Goal: Task Accomplishment & Management: Manage account settings

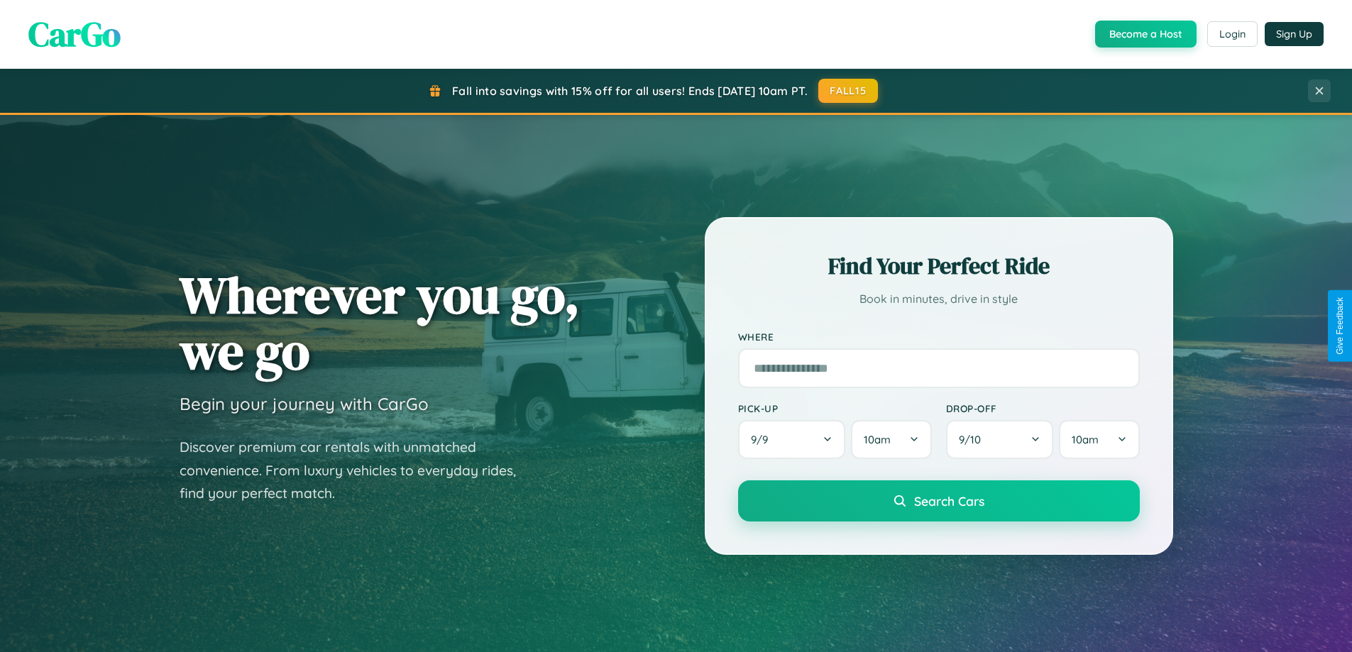
scroll to position [612, 0]
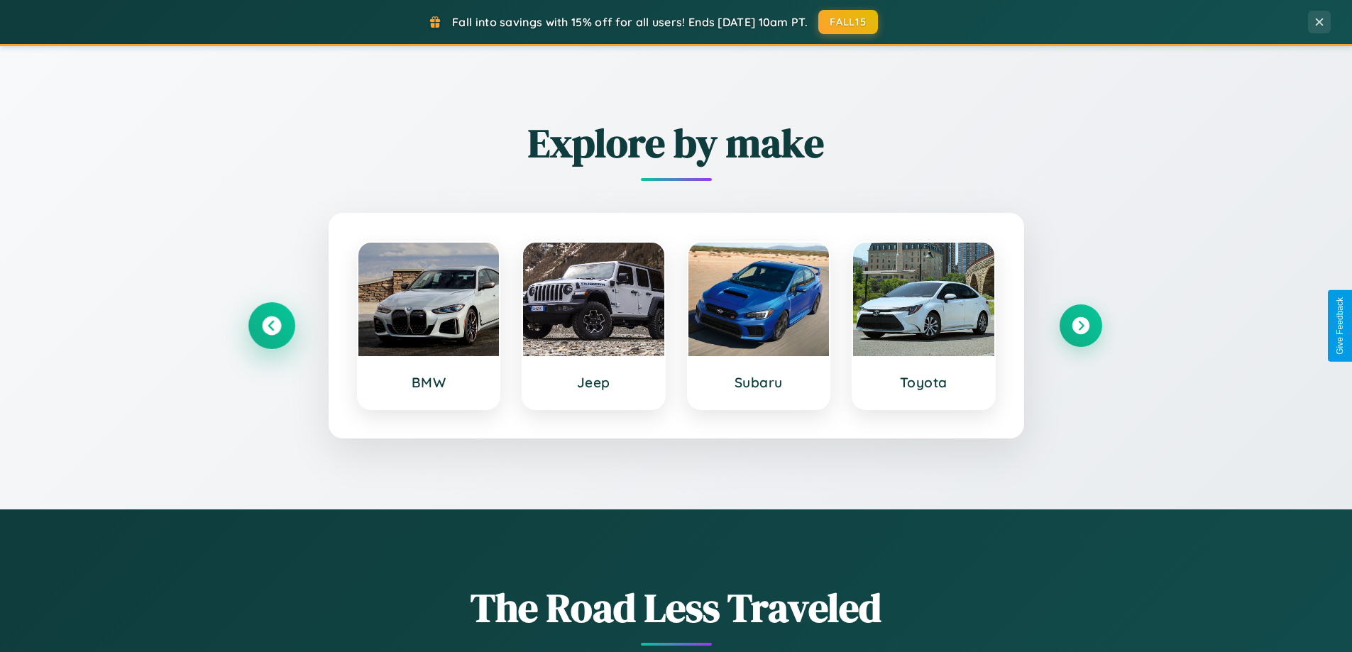
click at [271, 326] on icon at bounding box center [271, 325] width 19 height 19
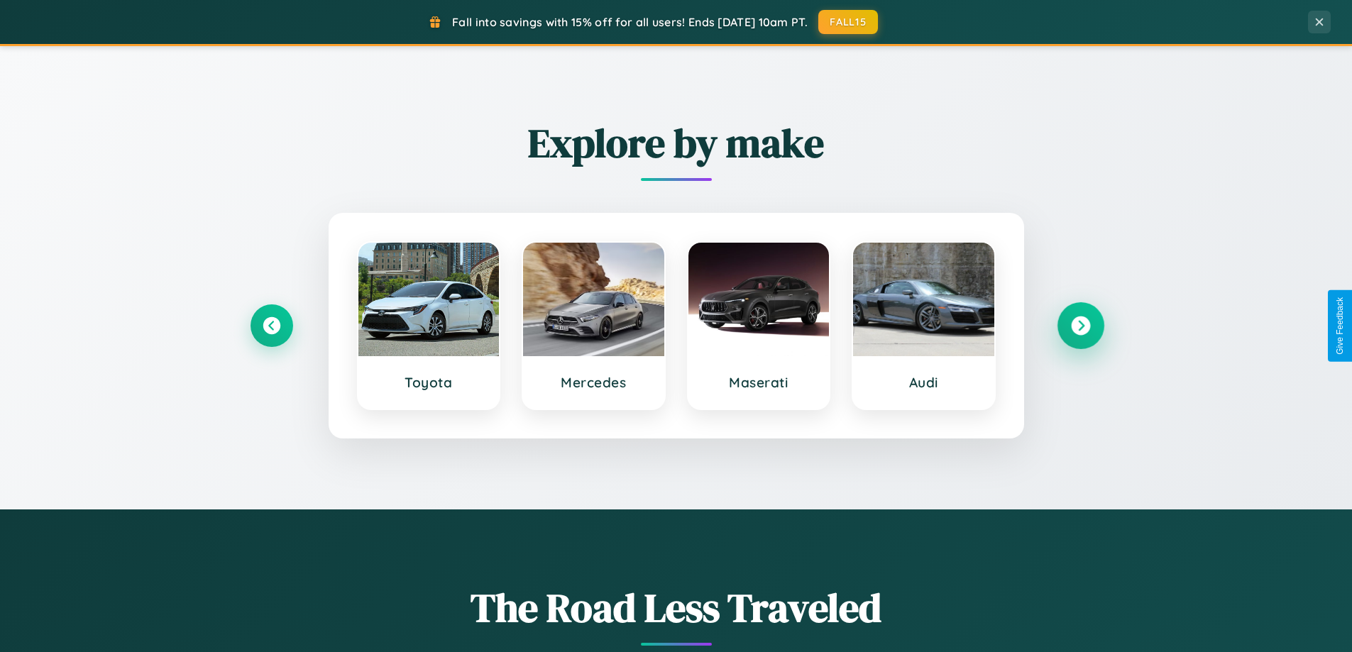
click at [1080, 326] on icon at bounding box center [1080, 325] width 19 height 19
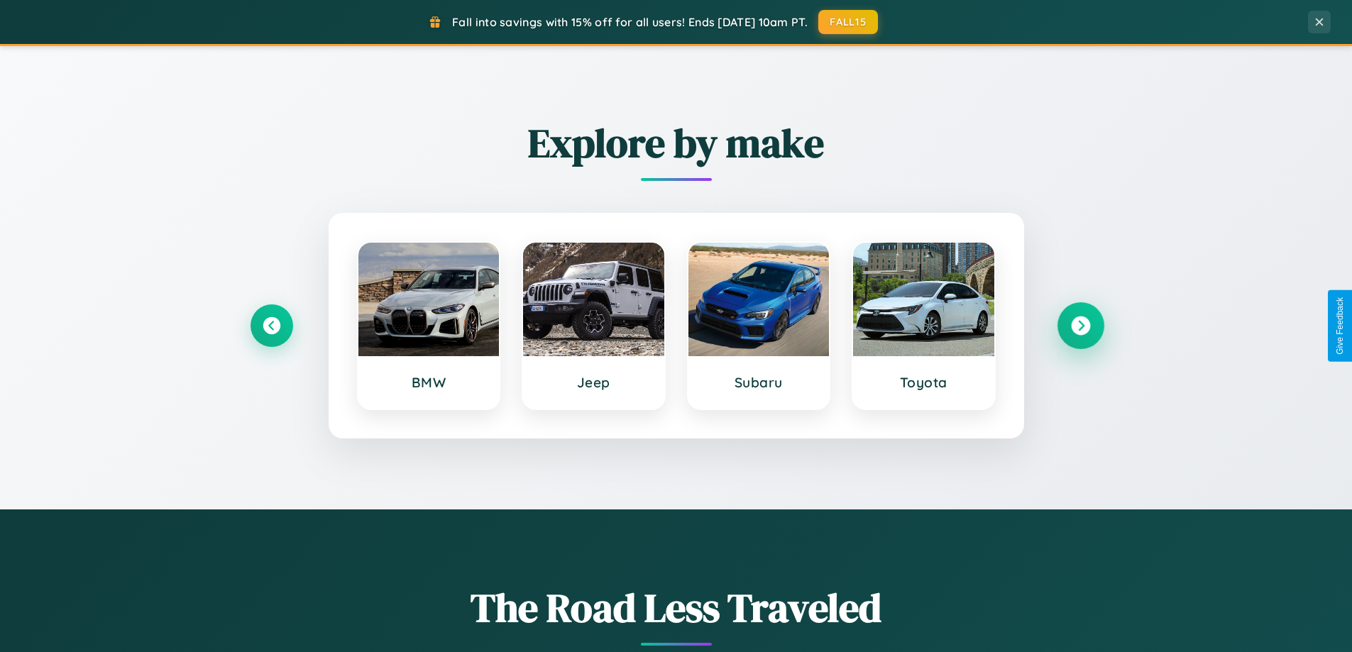
click at [1080, 326] on icon at bounding box center [1080, 325] width 19 height 19
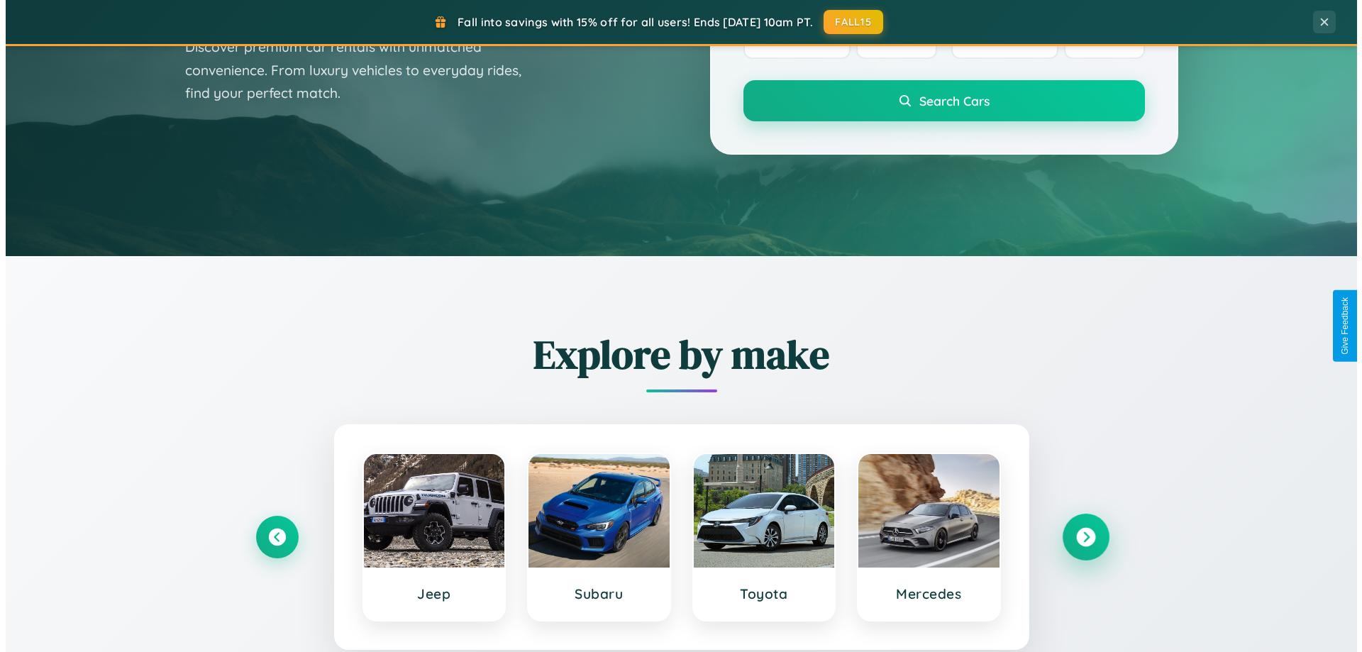
scroll to position [0, 0]
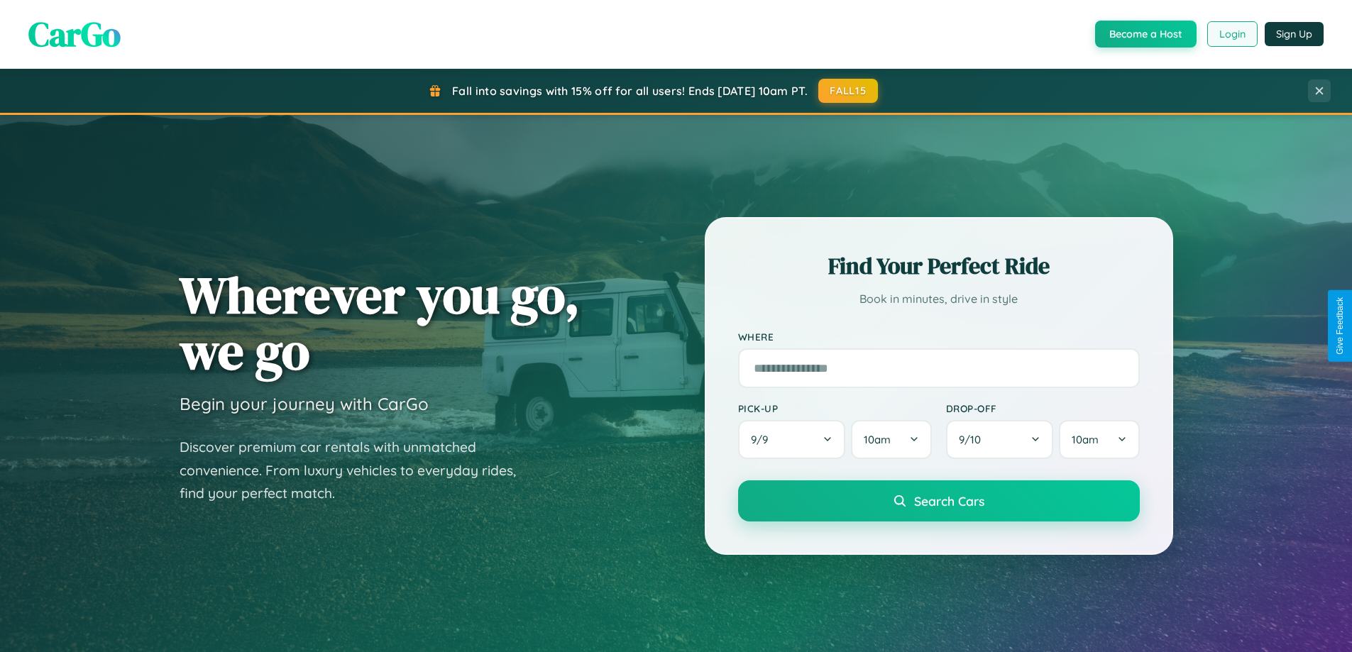
click at [1231, 34] on button "Login" at bounding box center [1232, 34] width 50 height 26
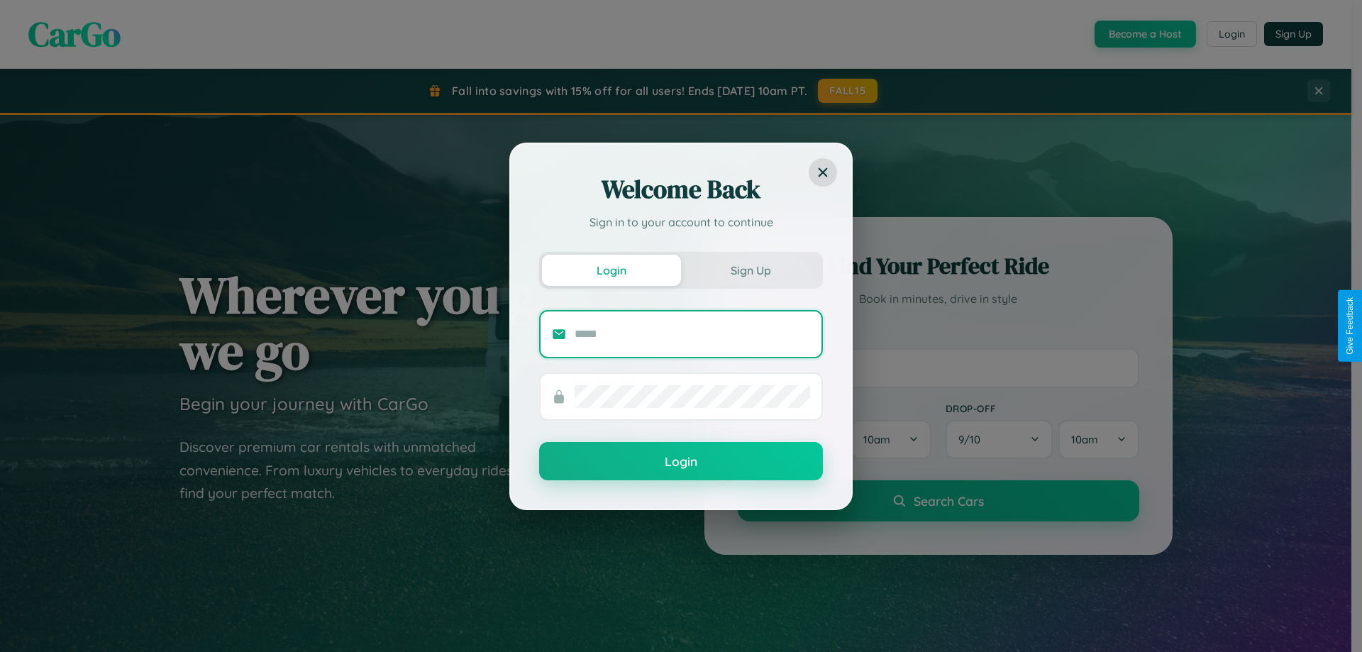
click at [693, 333] on input "text" at bounding box center [693, 334] width 236 height 23
type input "**********"
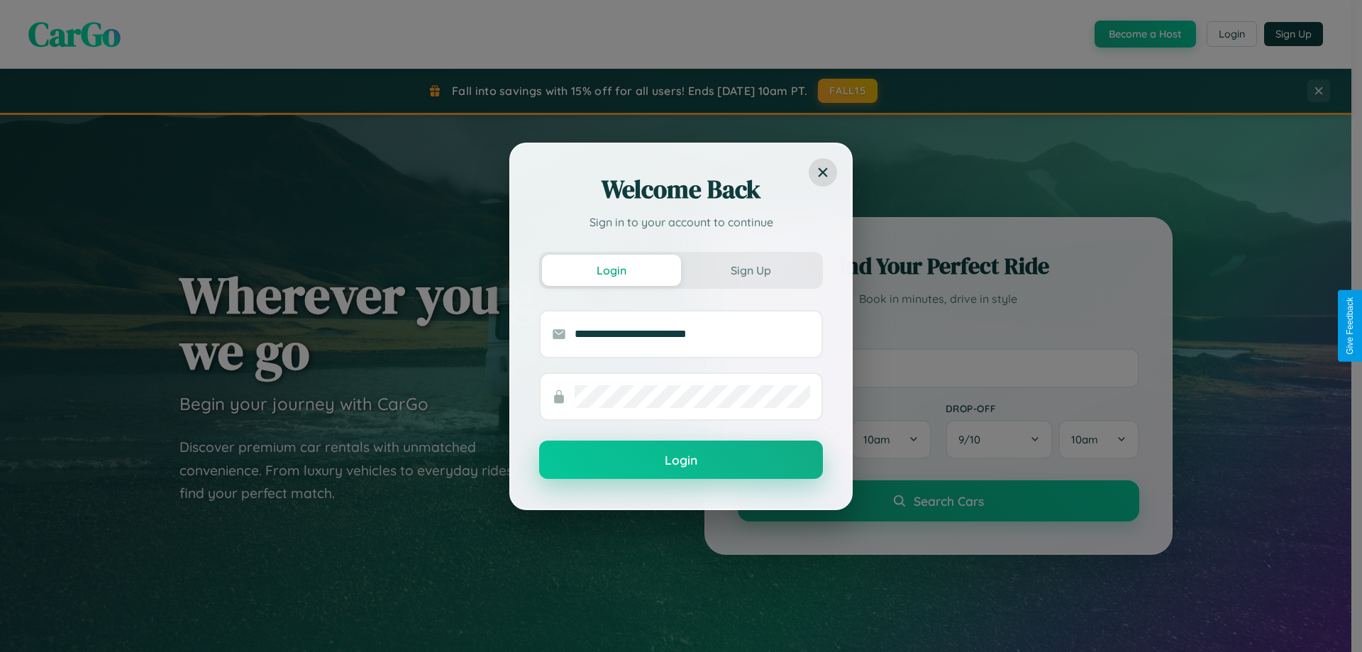
click at [681, 460] on button "Login" at bounding box center [681, 460] width 284 height 38
